Goal: Communication & Community: Answer question/provide support

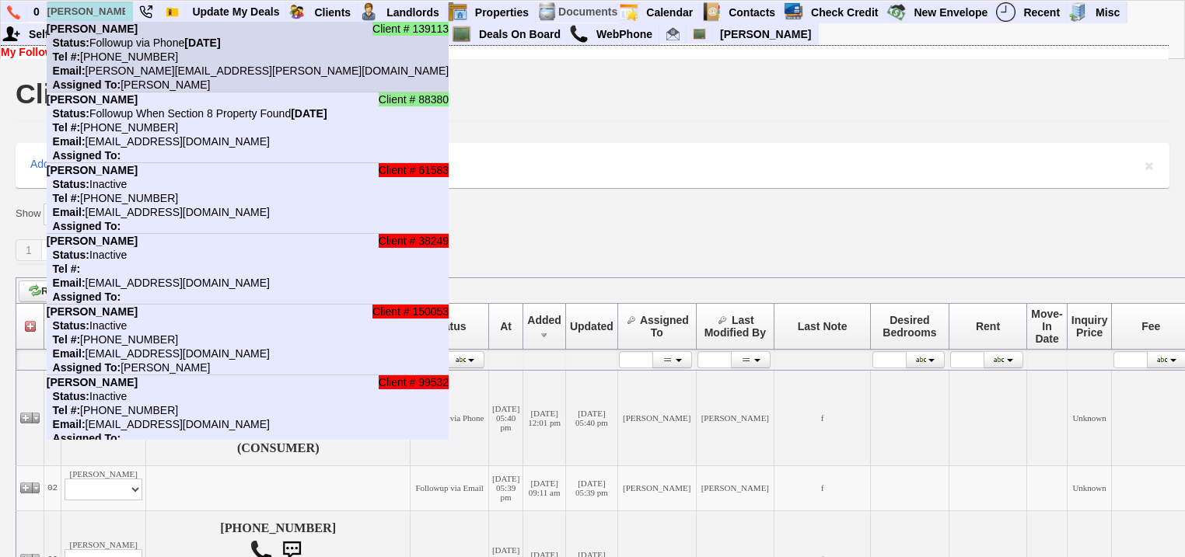
type input "kerryann"
click at [124, 46] on nobr "Status: Followup via Phone Friday, September 12th, 2025" at bounding box center [134, 43] width 174 height 12
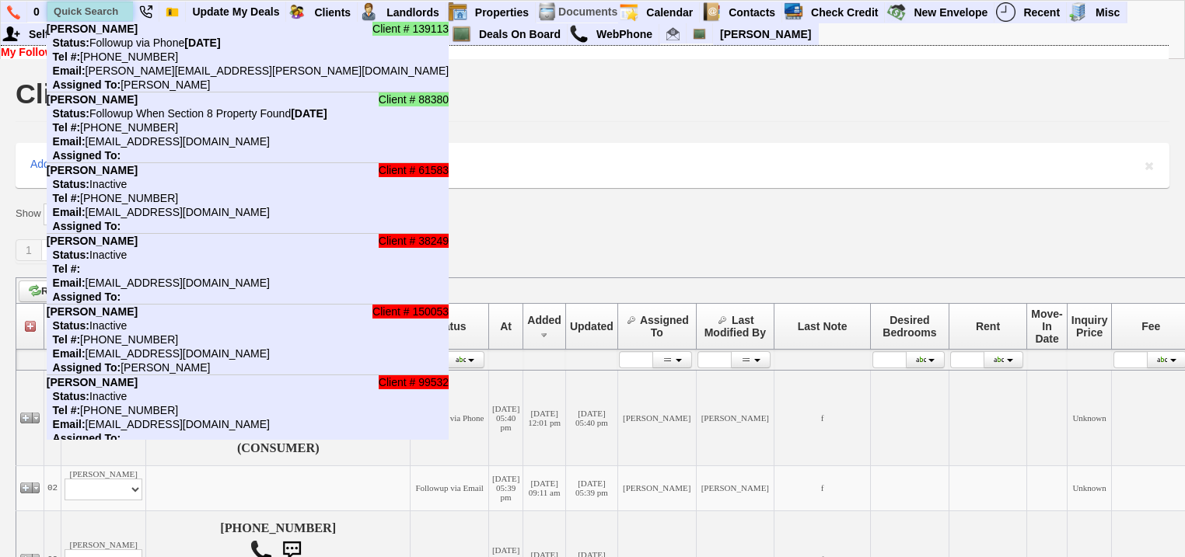
click at [115, 12] on input "text" at bounding box center [90, 11] width 86 height 19
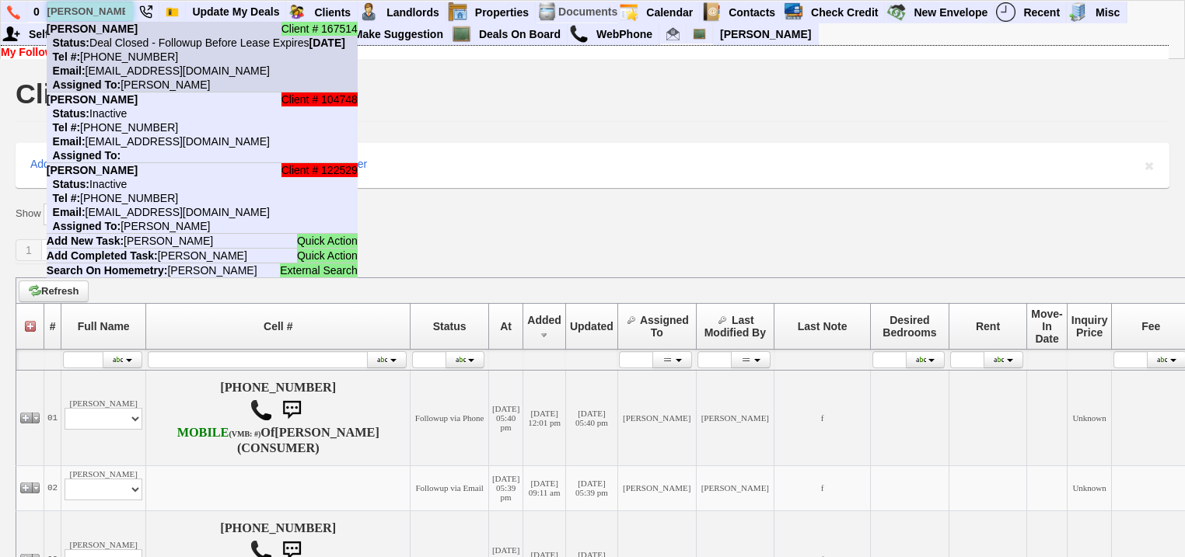
type input "tresa"
click at [118, 37] on nobr "Status: Deal Closed - Followup Before Lease Expires Monday, June 29th, 2026" at bounding box center [196, 43] width 298 height 12
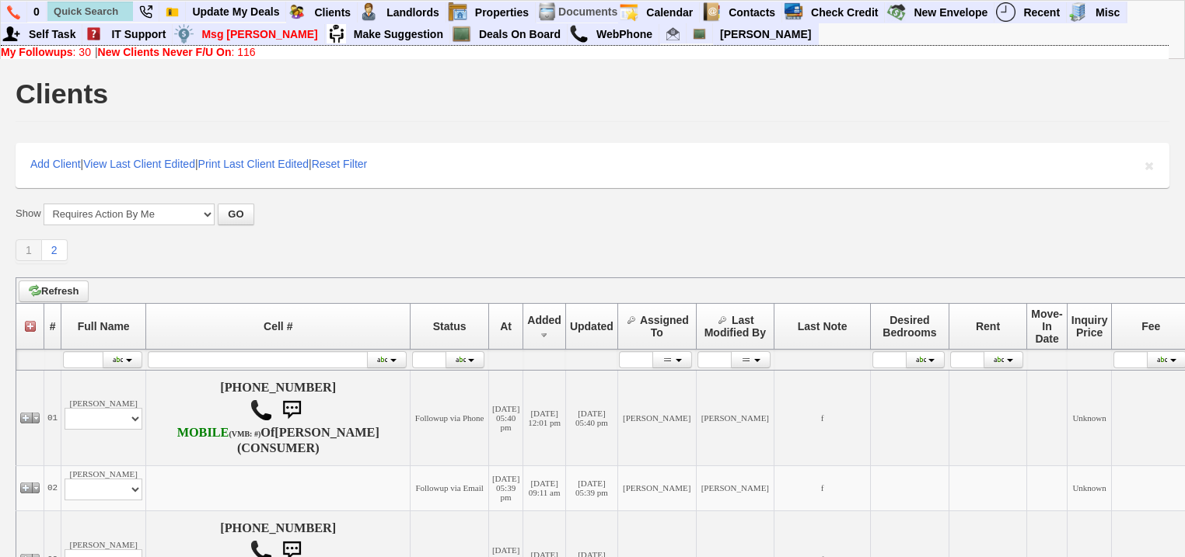
click at [169, 51] on b "New Clients Never F/U On" at bounding box center [165, 52] width 134 height 12
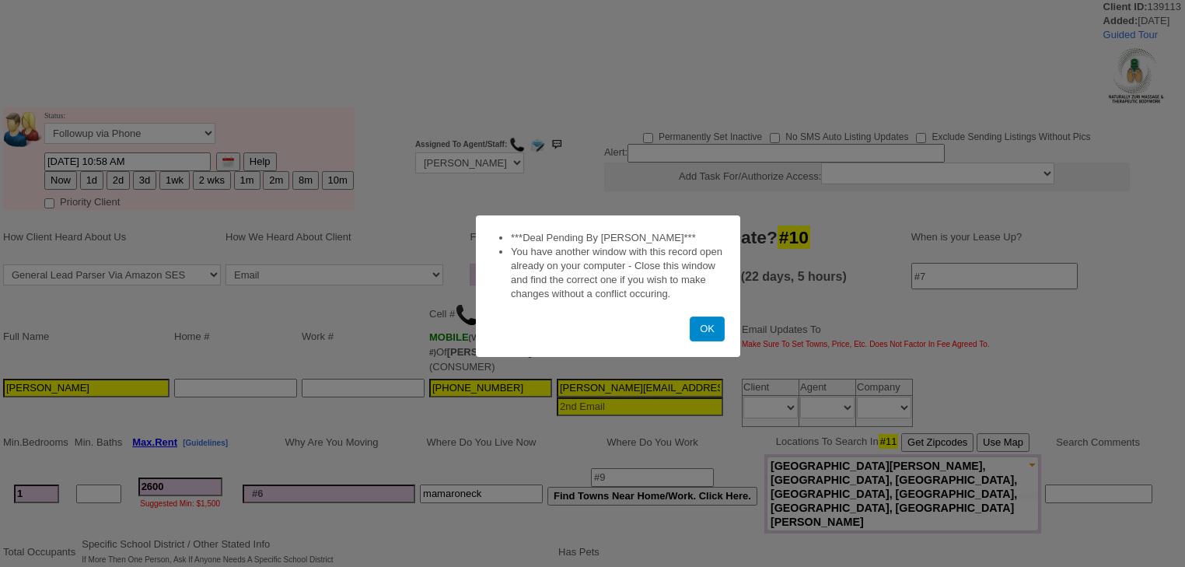
click at [697, 325] on button "OK" at bounding box center [706, 328] width 35 height 25
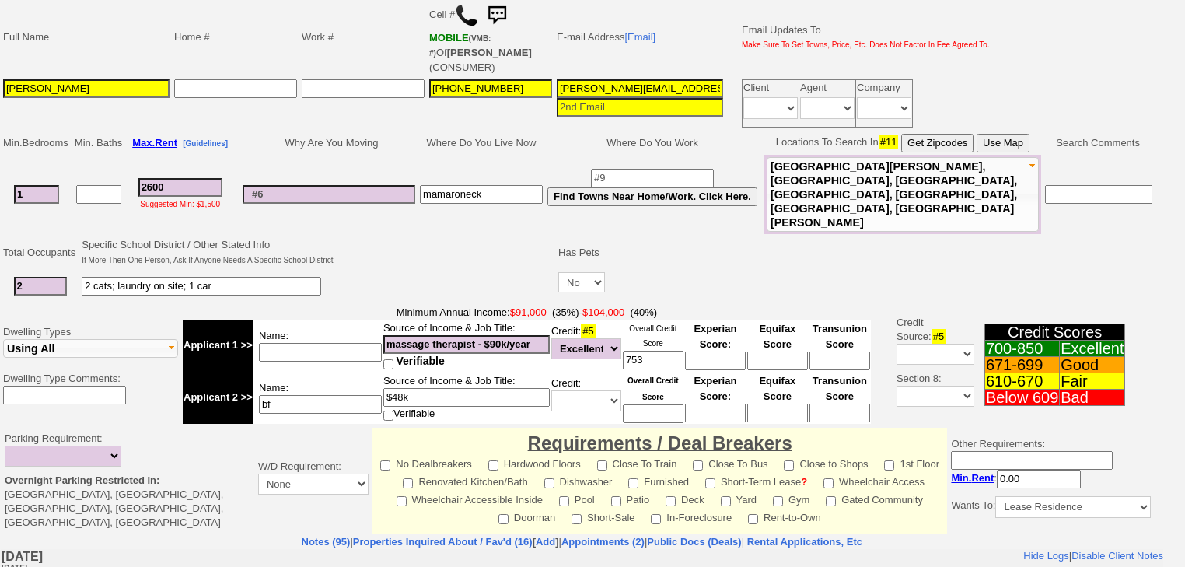
scroll to position [497, 0]
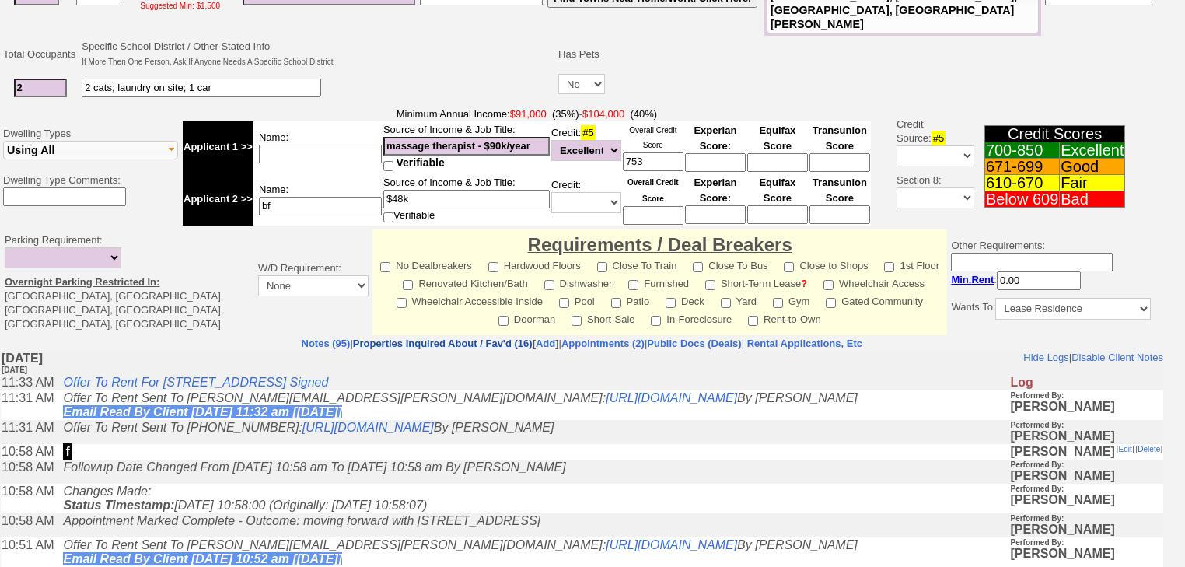
click at [462, 337] on link "Properties Inquired About / Fav'd (16)" at bounding box center [443, 343] width 180 height 12
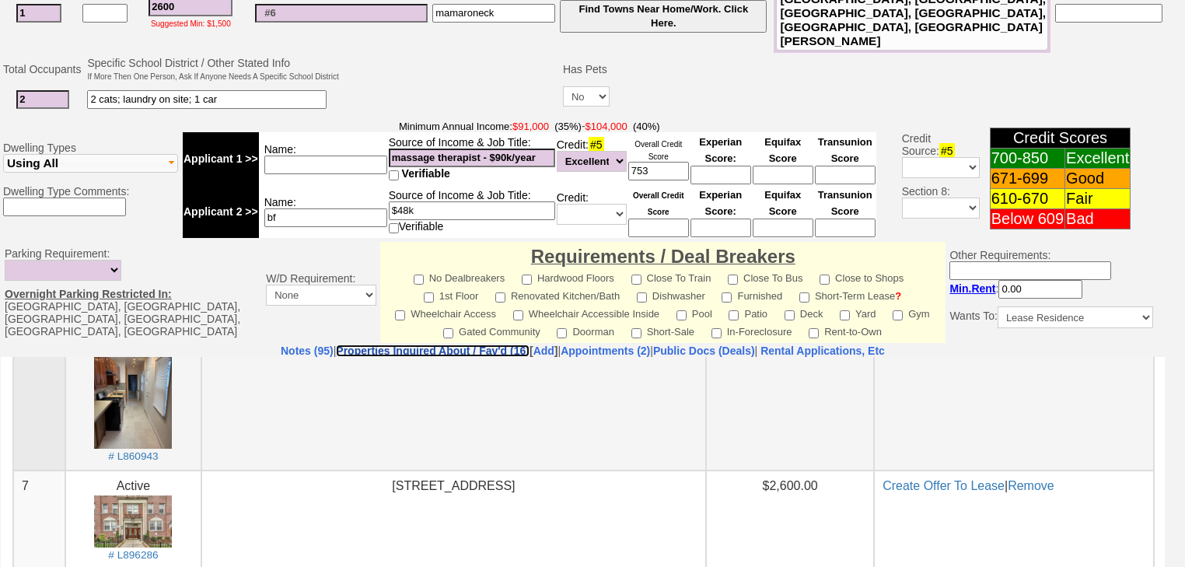
scroll to position [955, 0]
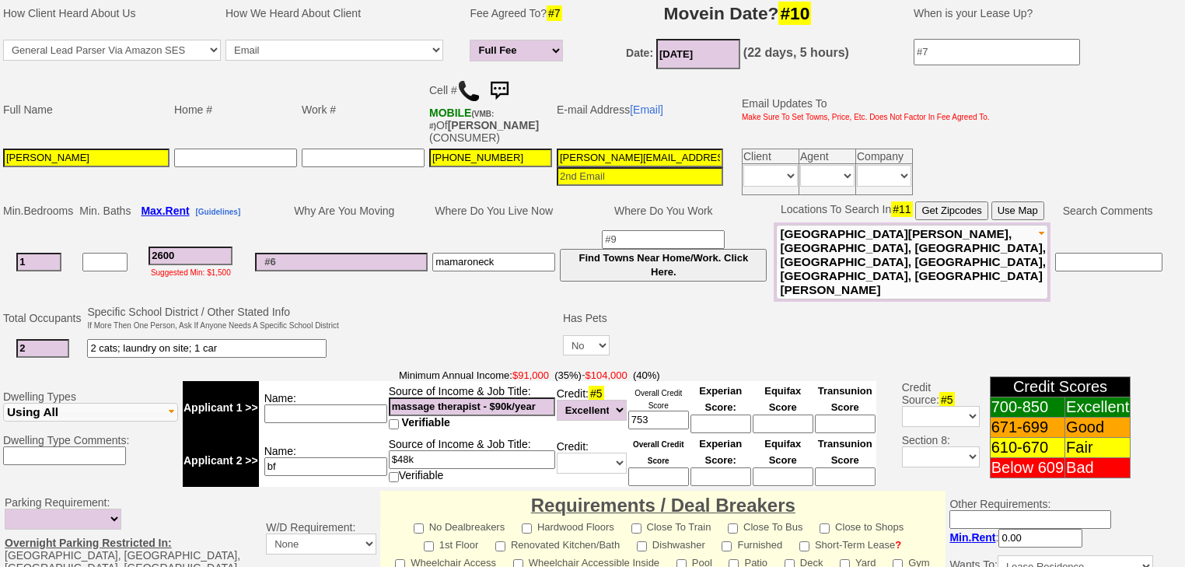
scroll to position [616, 0]
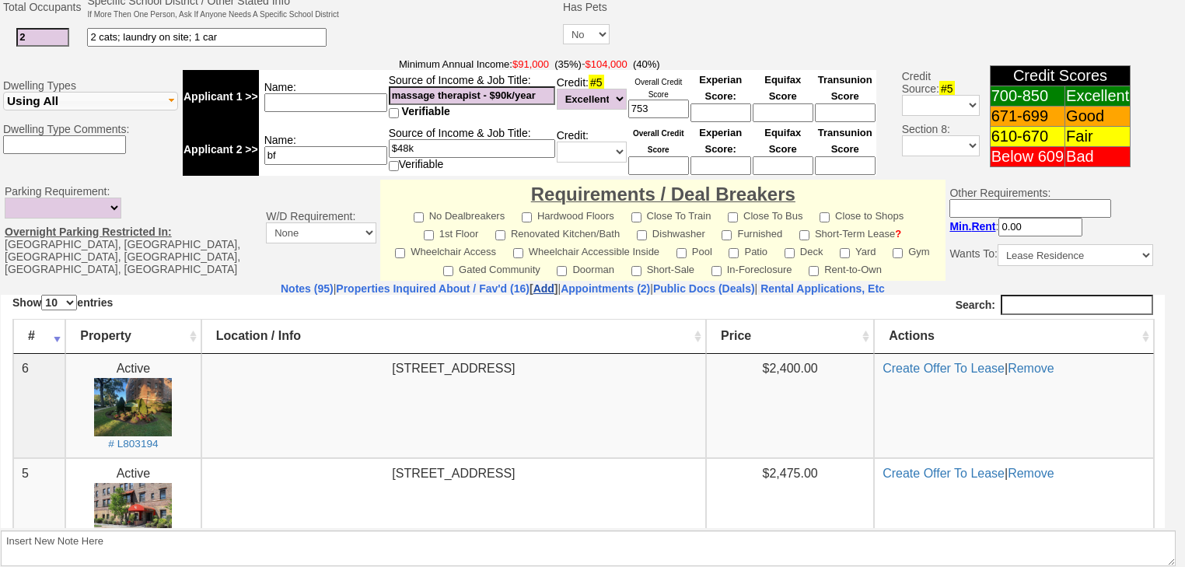
click at [533, 282] on link "Add" at bounding box center [543, 288] width 21 height 12
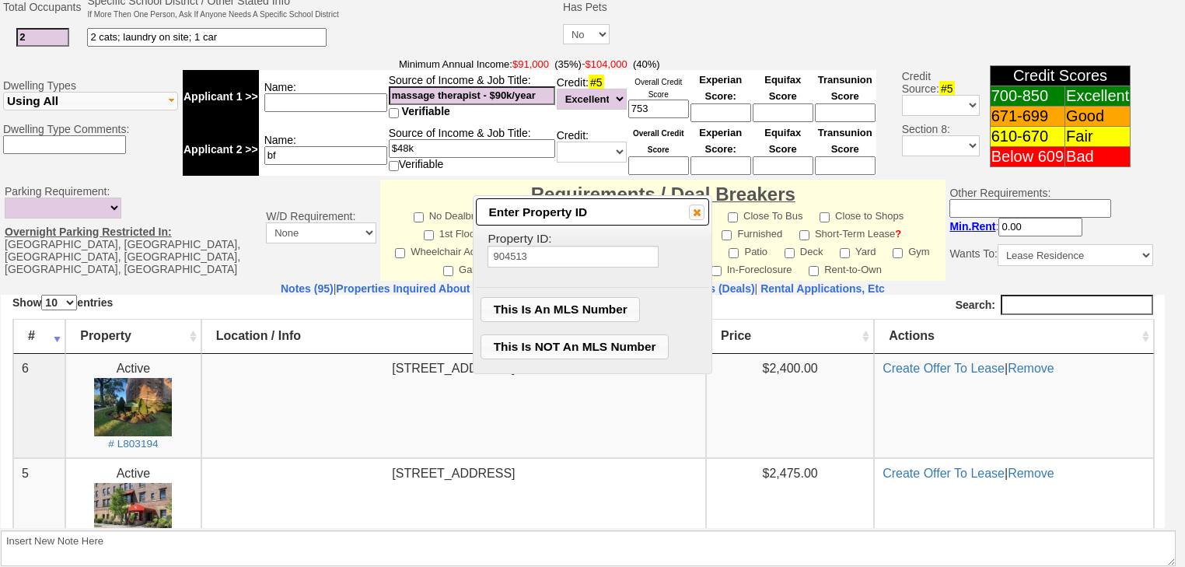
type input "904513"
click at [544, 302] on span "This Is An MLS Number" at bounding box center [560, 309] width 158 height 23
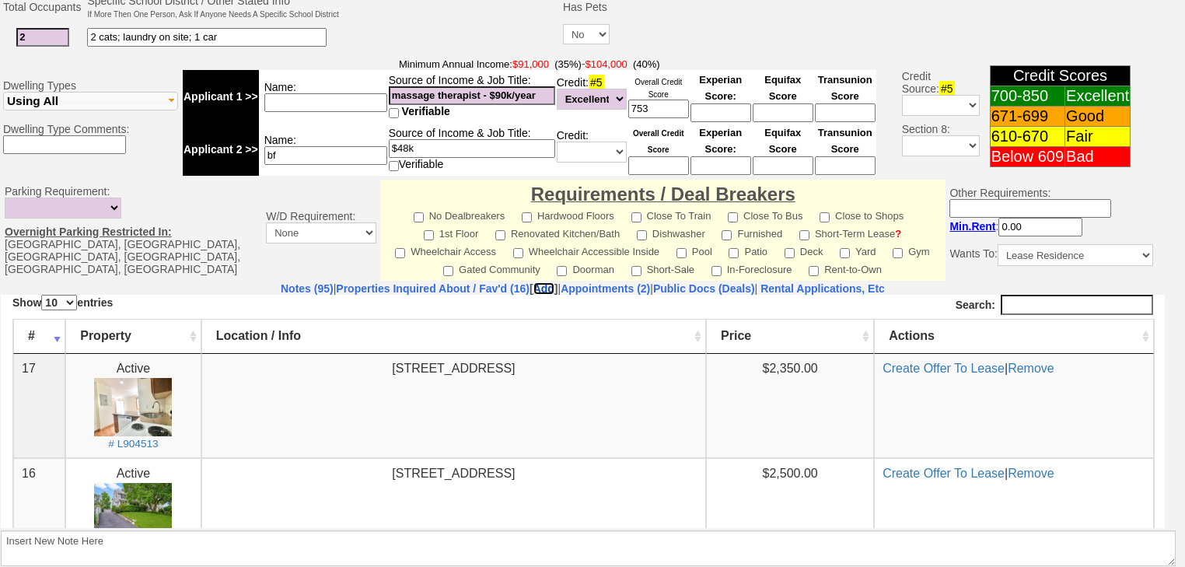
scroll to position [0, 0]
click at [899, 368] on link "Create Offer To Lease" at bounding box center [943, 367] width 122 height 13
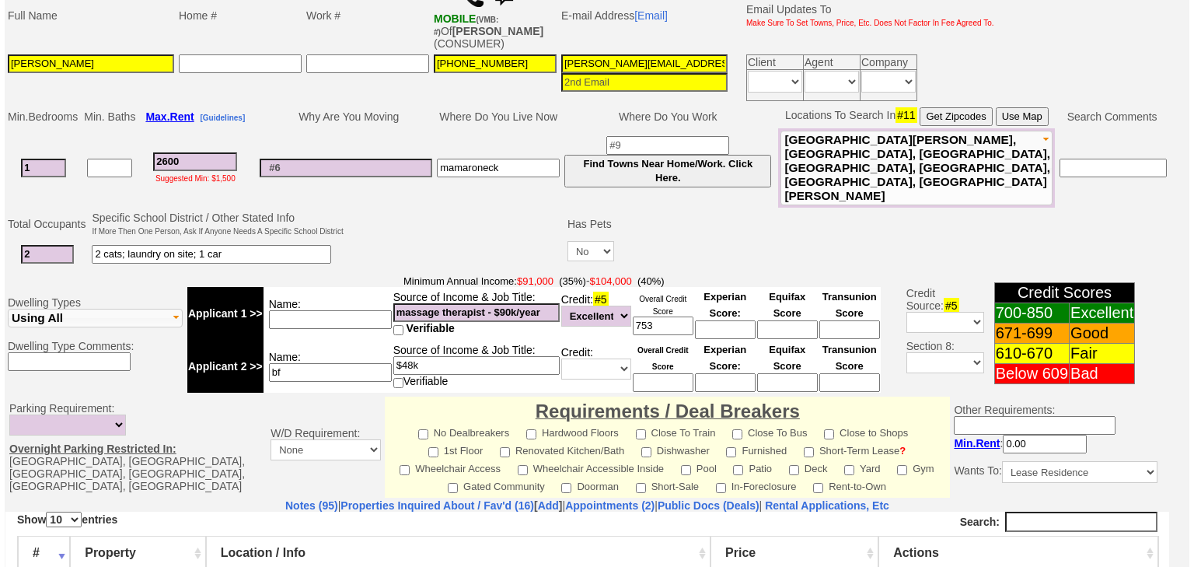
scroll to position [367, 0]
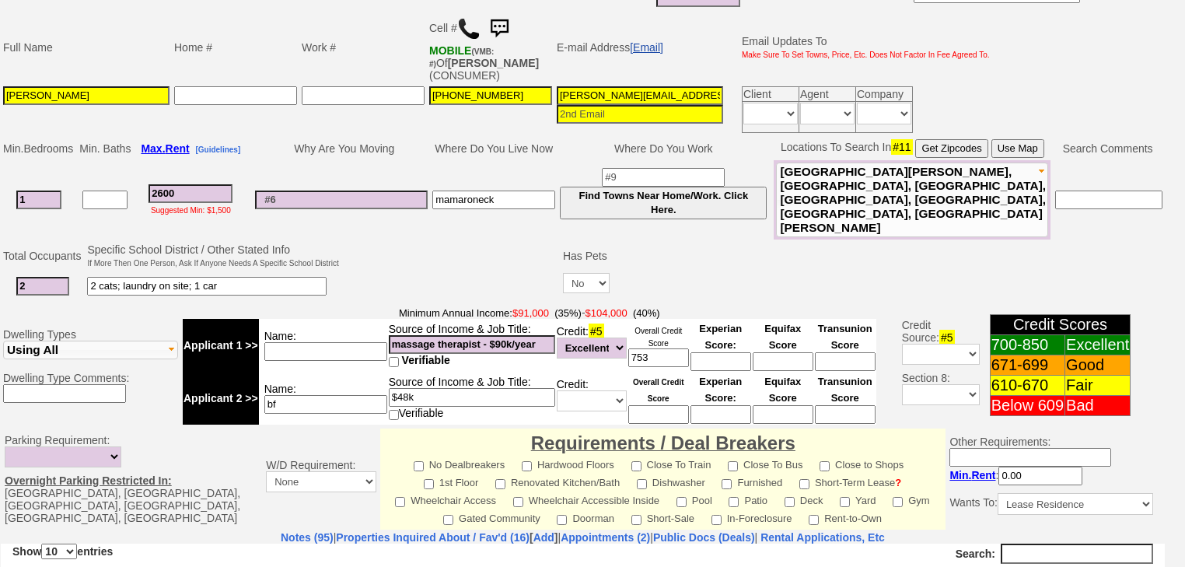
click at [650, 41] on link "[Email]" at bounding box center [646, 47] width 33 height 12
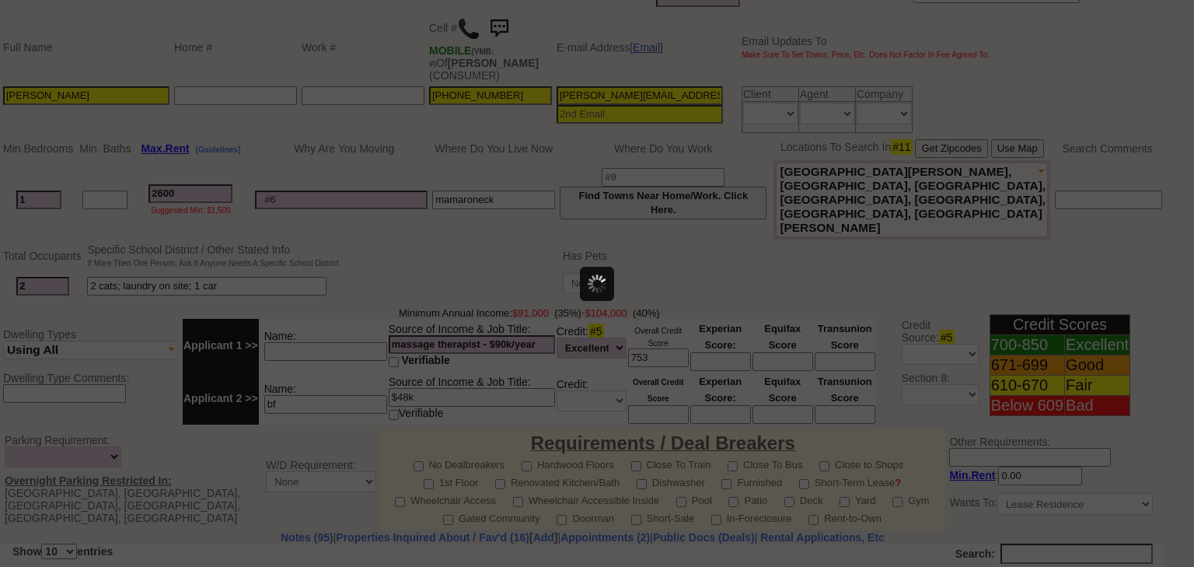
scroll to position [0, 0]
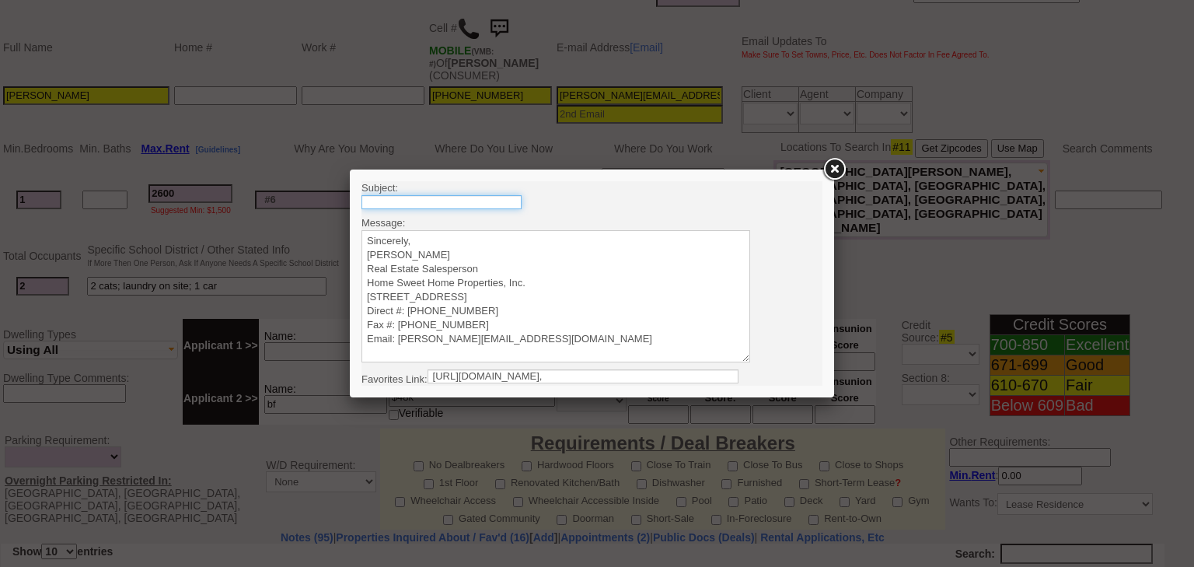
drag, startPoint x: 490, startPoint y: 202, endPoint x: 483, endPoint y: 208, distance: 8.8
click at [490, 202] on input "text" at bounding box center [441, 202] width 160 height 14
type input "Rental Intake Form"
click at [428, 232] on textarea "Sincerely, Renata Staroselsky Real Estate Salesperson Home Sweet Home Propertie…" at bounding box center [555, 296] width 389 height 132
paste textarea "Good Afternoon Tres-Ann, It was a pleasure speaking with you! I am excited to w…"
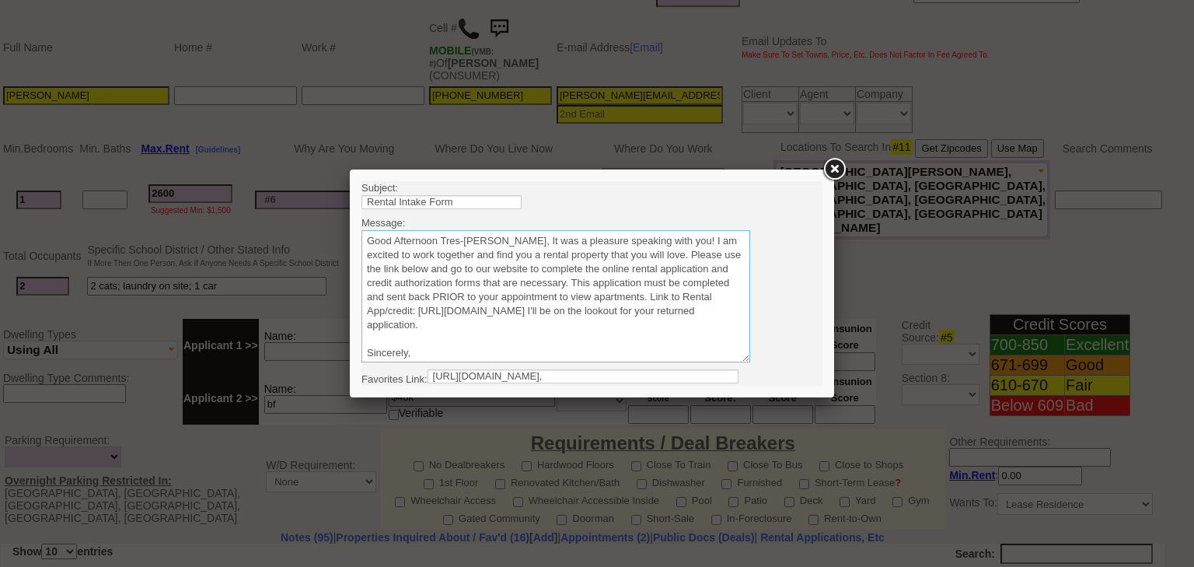
drag, startPoint x: 481, startPoint y: 244, endPoint x: 442, endPoint y: 243, distance: 39.7
click at [442, 243] on textarea "Sincerely, Renata Staroselsky Real Estate Salesperson Home Sweet Home Propertie…" at bounding box center [555, 296] width 389 height 132
drag, startPoint x: 644, startPoint y: 257, endPoint x: 487, endPoint y: 236, distance: 157.5
click at [487, 236] on textarea "Sincerely, Renata Staroselsky Real Estate Salesperson Home Sweet Home Propertie…" at bounding box center [555, 296] width 389 height 132
click at [491, 322] on textarea "Sincerely, Renata Staroselsky Real Estate Salesperson Home Sweet Home Propertie…" at bounding box center [555, 296] width 389 height 132
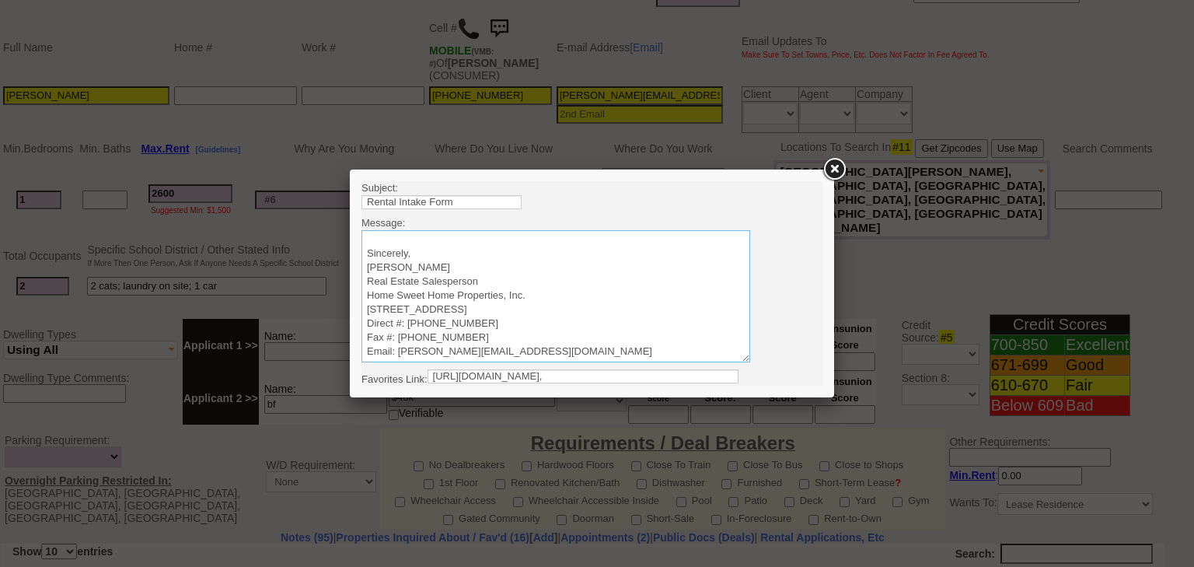
scroll to position [113, 0]
click at [368, 267] on textarea "Sincerely, Renata Staroselsky Real Estate Salesperson Home Sweet Home Propertie…" at bounding box center [555, 296] width 389 height 132
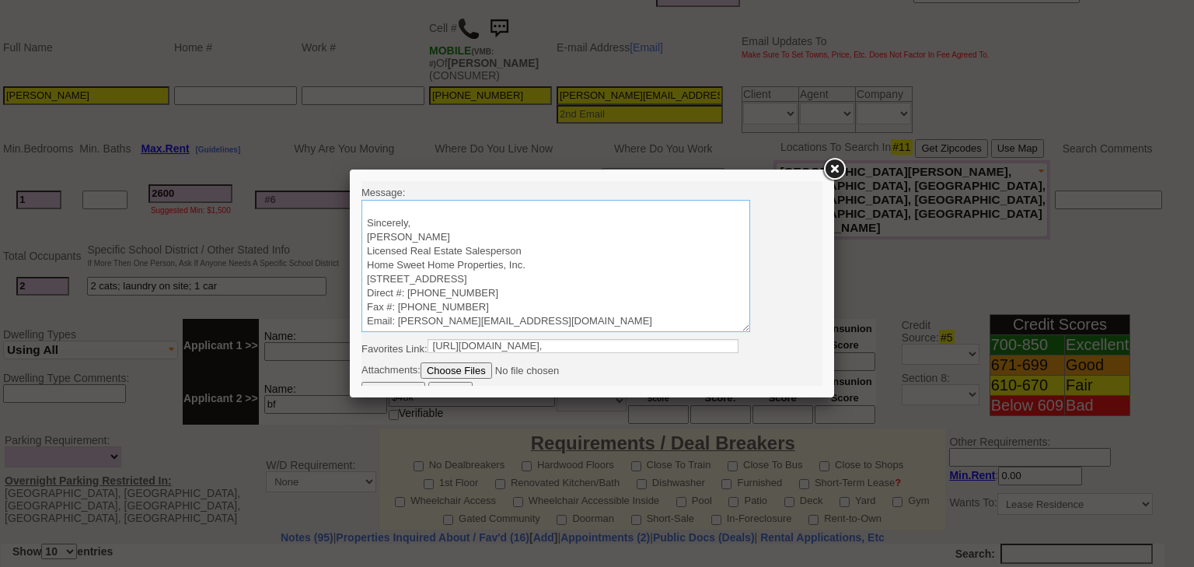
scroll to position [44, 0]
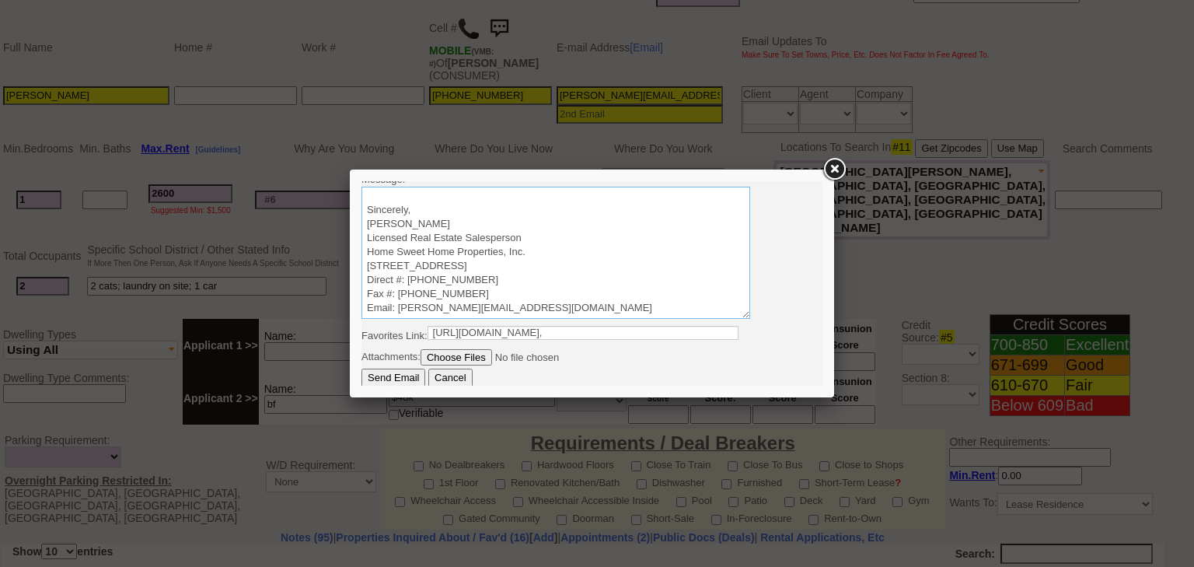
type textarea "Good Afternoon Kerryann, Please use the link below and go to our website to com…"
click at [399, 376] on input "Send Email" at bounding box center [393, 377] width 64 height 19
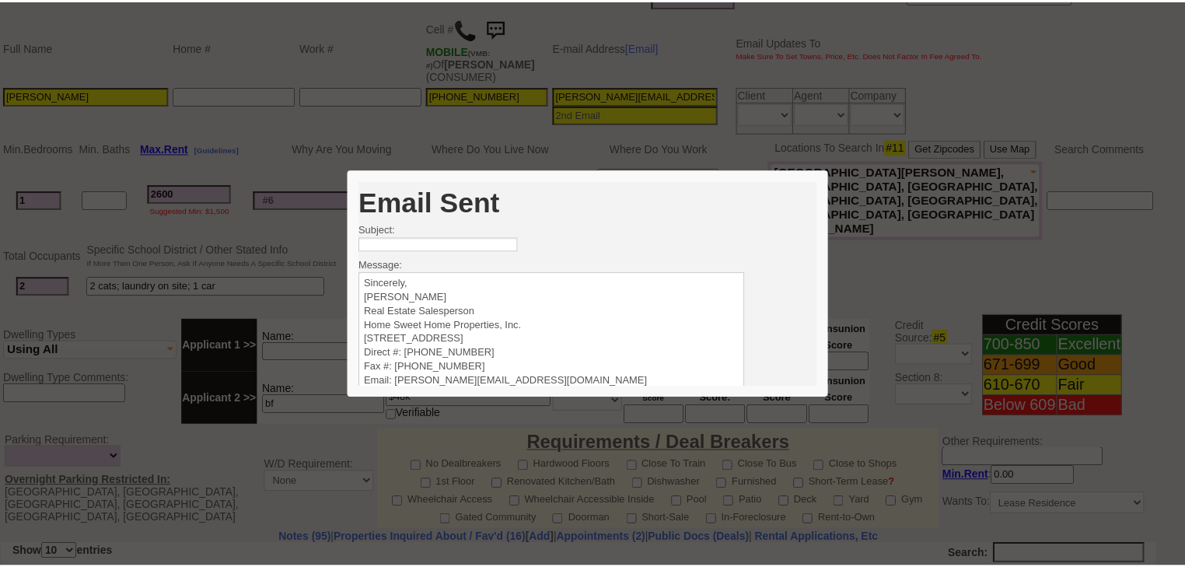
scroll to position [0, 0]
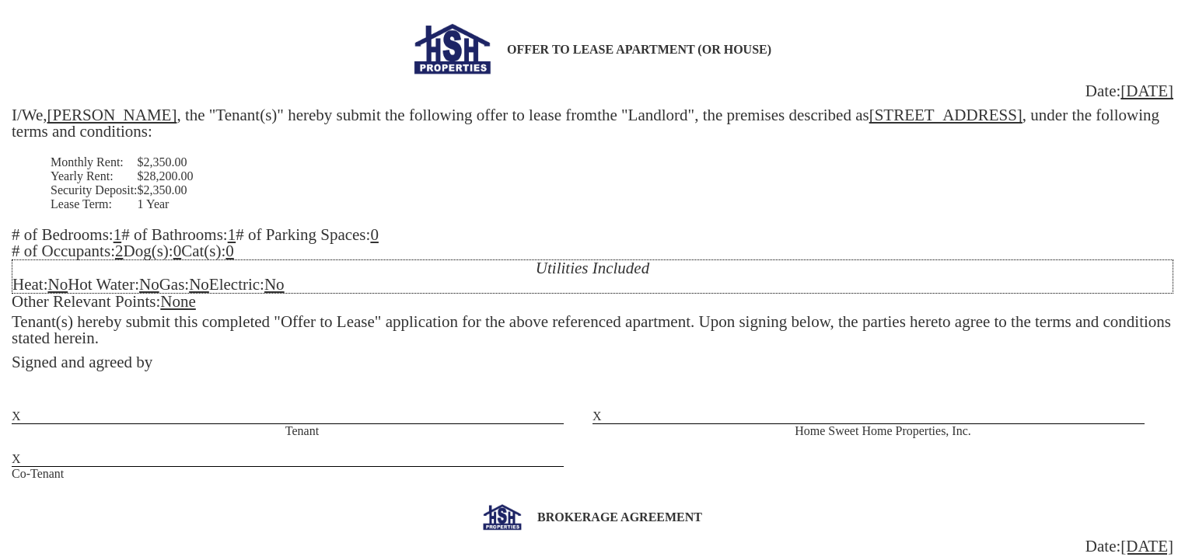
click at [379, 231] on u "0" at bounding box center [374, 234] width 9 height 19
click at [124, 256] on u "2" at bounding box center [119, 251] width 9 height 19
click at [281, 253] on div "OFFER TO LEASE APARTMENT (OR HOUSE) Date: 09/08/2025 I/We, Kerryann Bertrand , …" at bounding box center [592, 252] width 1161 height 458
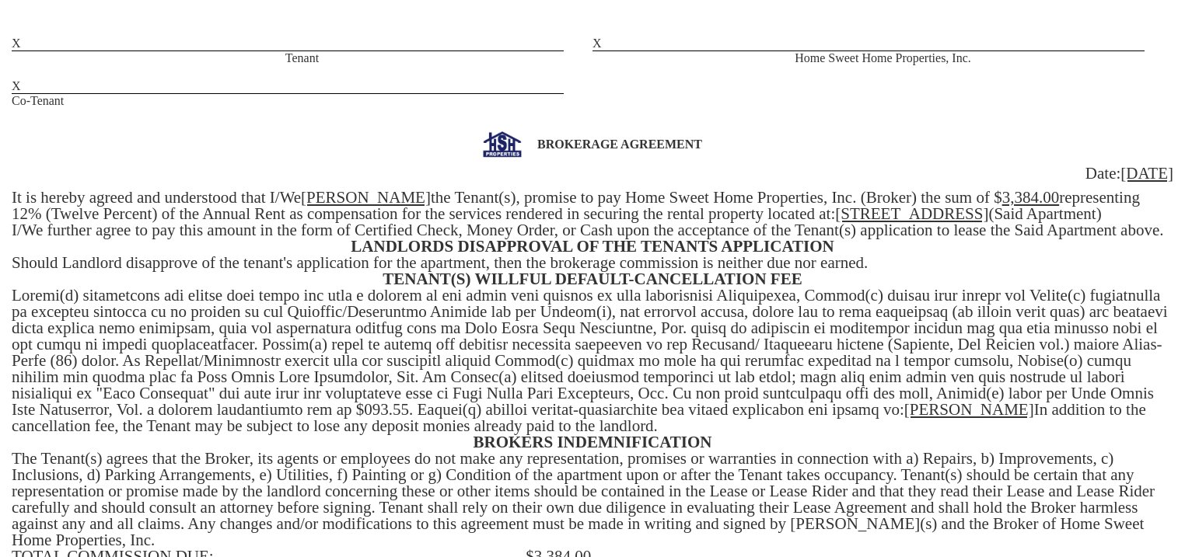
drag, startPoint x: 1036, startPoint y: 202, endPoint x: 1053, endPoint y: 200, distance: 17.3
click at [1038, 202] on u "3,384.00" at bounding box center [1031, 197] width 58 height 19
click at [30, 215] on div "BROKERAGE AGREEMENT Date: 09/08/2025 It is hereby agreed and understood that I/…" at bounding box center [592, 392] width 1161 height 523
click at [96, 215] on div "BROKERAGE AGREEMENT Date: 09/08/2025 It is hereby agreed and understood that I/…" at bounding box center [592, 392] width 1161 height 523
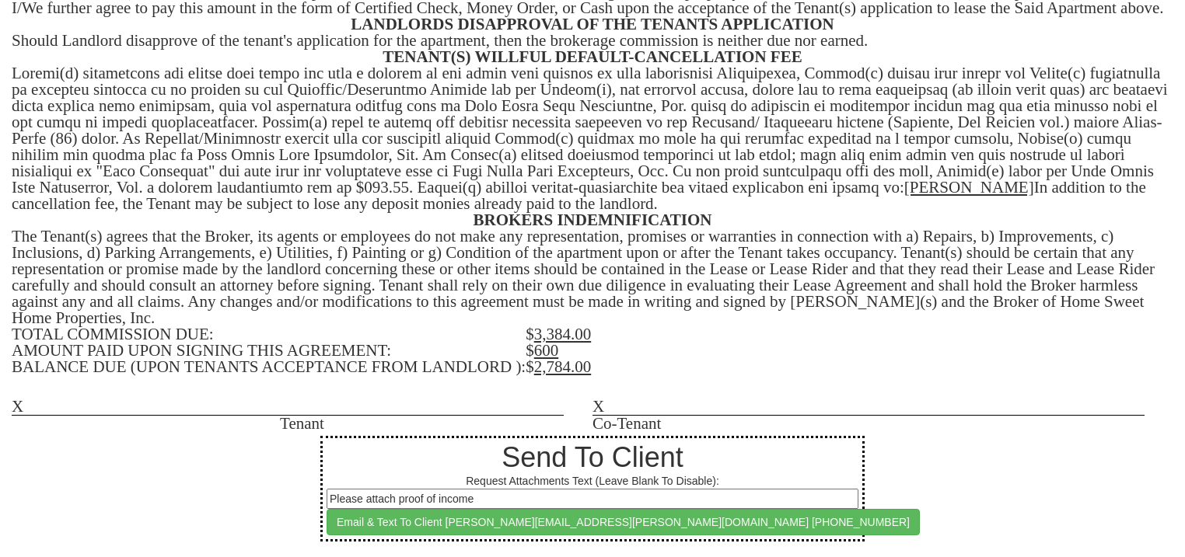
click at [570, 335] on u "3,384.00" at bounding box center [563, 334] width 58 height 19
click at [569, 371] on u "2,784.00" at bounding box center [563, 367] width 58 height 19
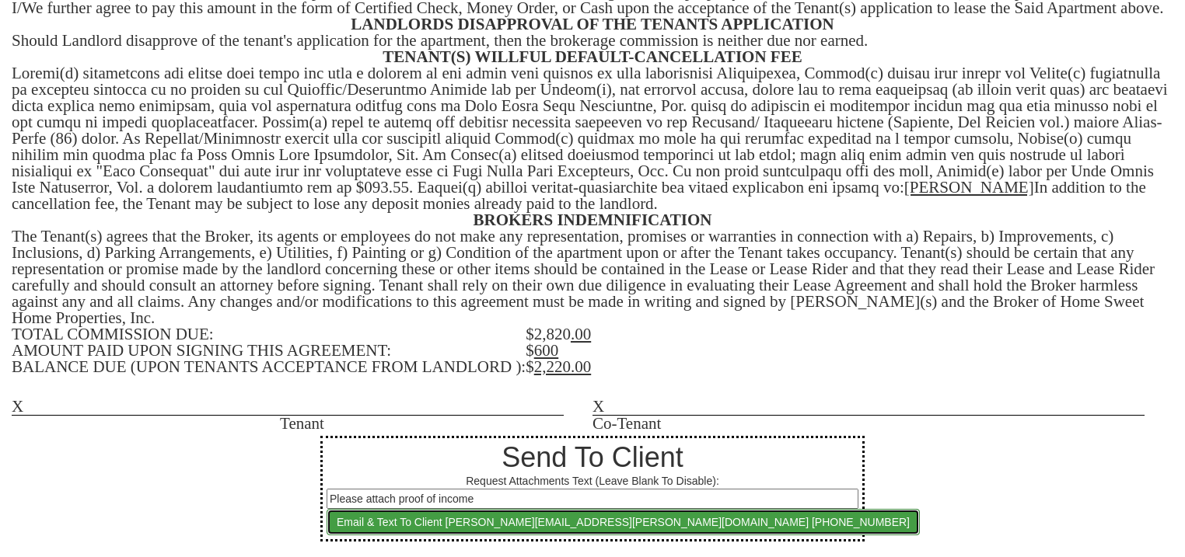
click at [634, 529] on button "Email & Text To Client kerryann.heath@gmail.com 718-909-6179" at bounding box center [622, 522] width 593 height 26
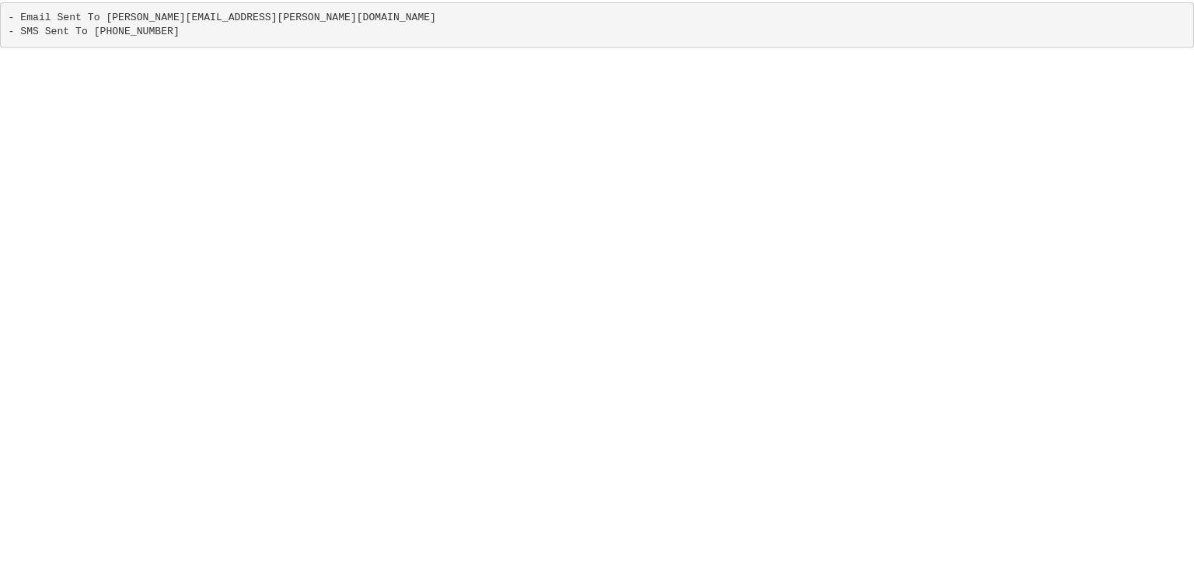
scroll to position [0, 0]
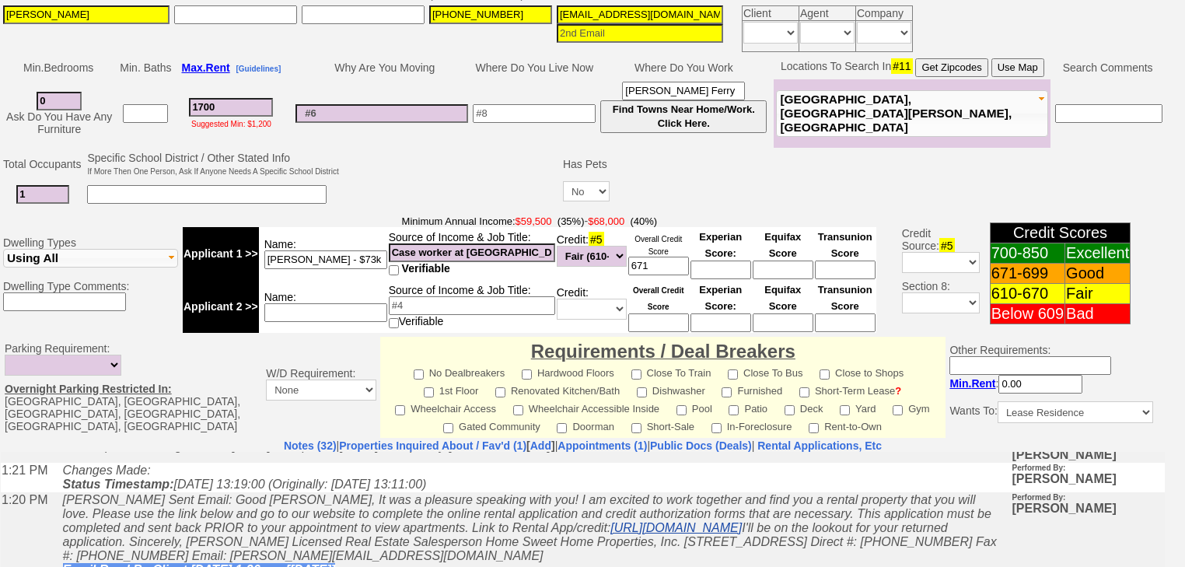
scroll to position [491, 0]
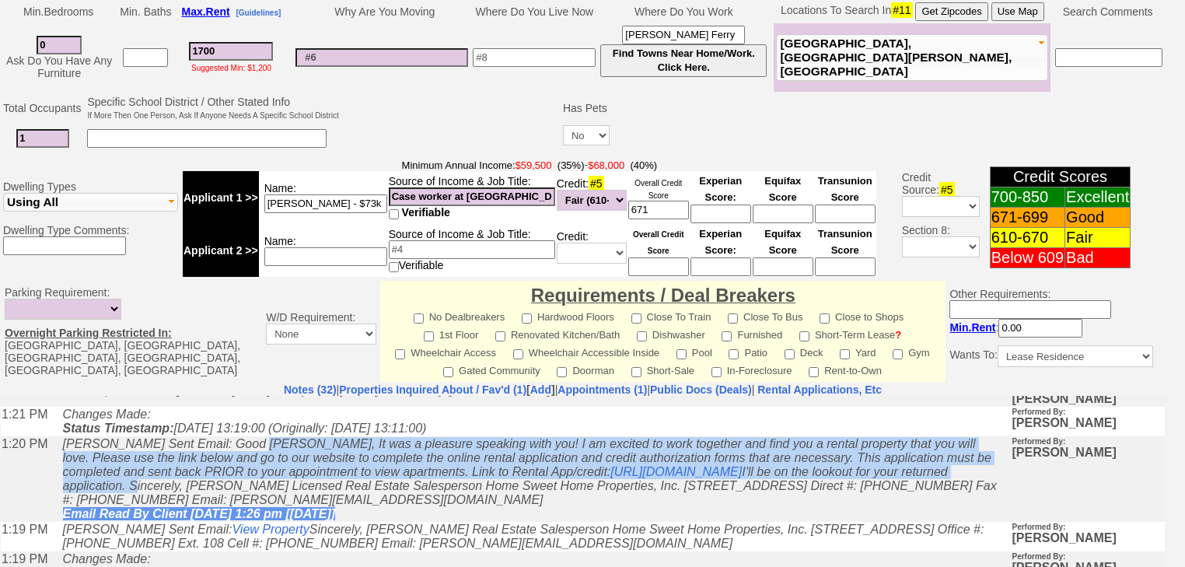
drag, startPoint x: 250, startPoint y: 483, endPoint x: 751, endPoint y: 528, distance: 502.6
click at [751, 519] on icon "[PERSON_NAME] Sent Email: Good [PERSON_NAME], It was a pleasure speaking with y…" at bounding box center [530, 477] width 934 height 83
copy icon "Good Afternoon Tres-[PERSON_NAME], It was a pleasure speaking with you! I am ex…"
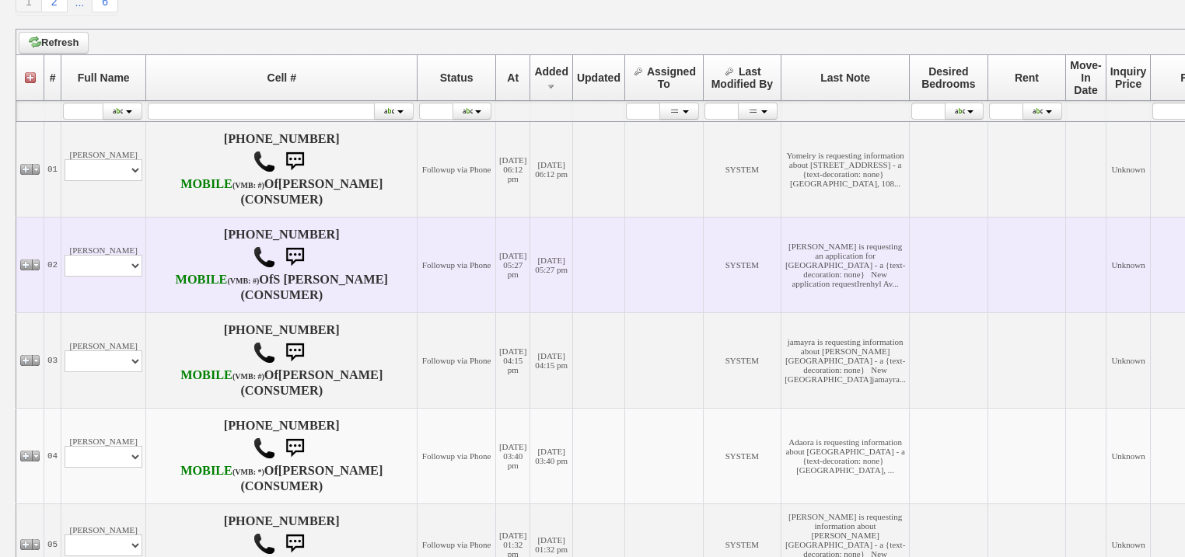
scroll to position [275, 0]
